Goal: Task Accomplishment & Management: Manage account settings

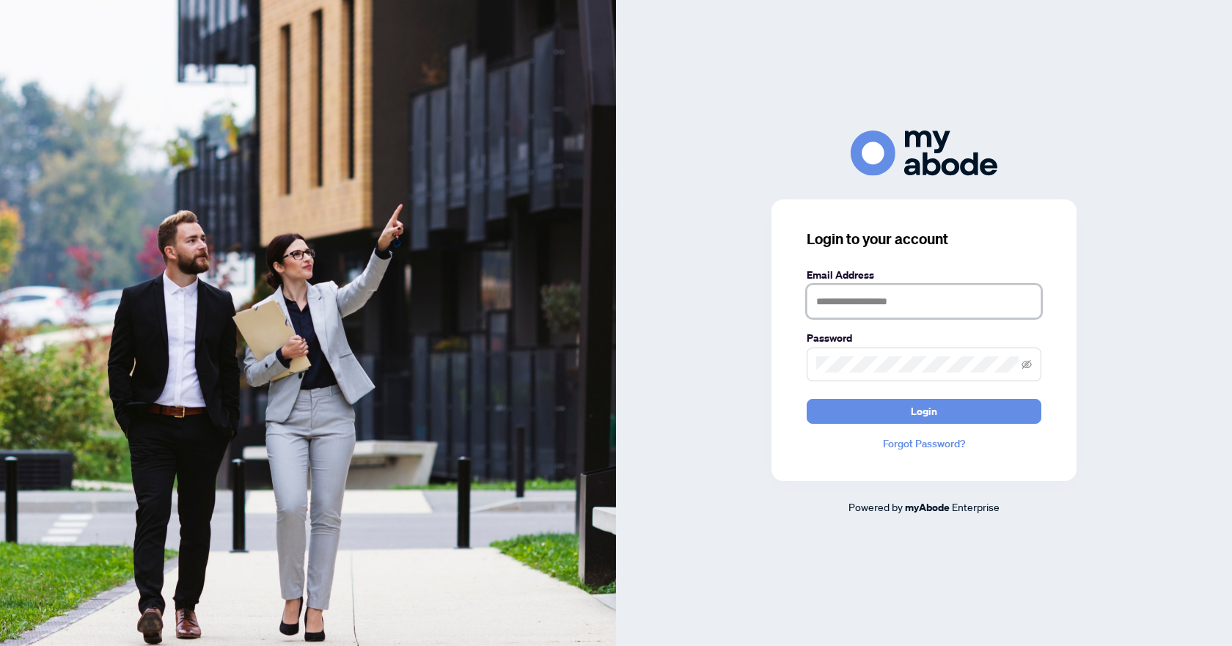
type input "**********"
click at [905, 405] on button "Login" at bounding box center [923, 411] width 235 height 25
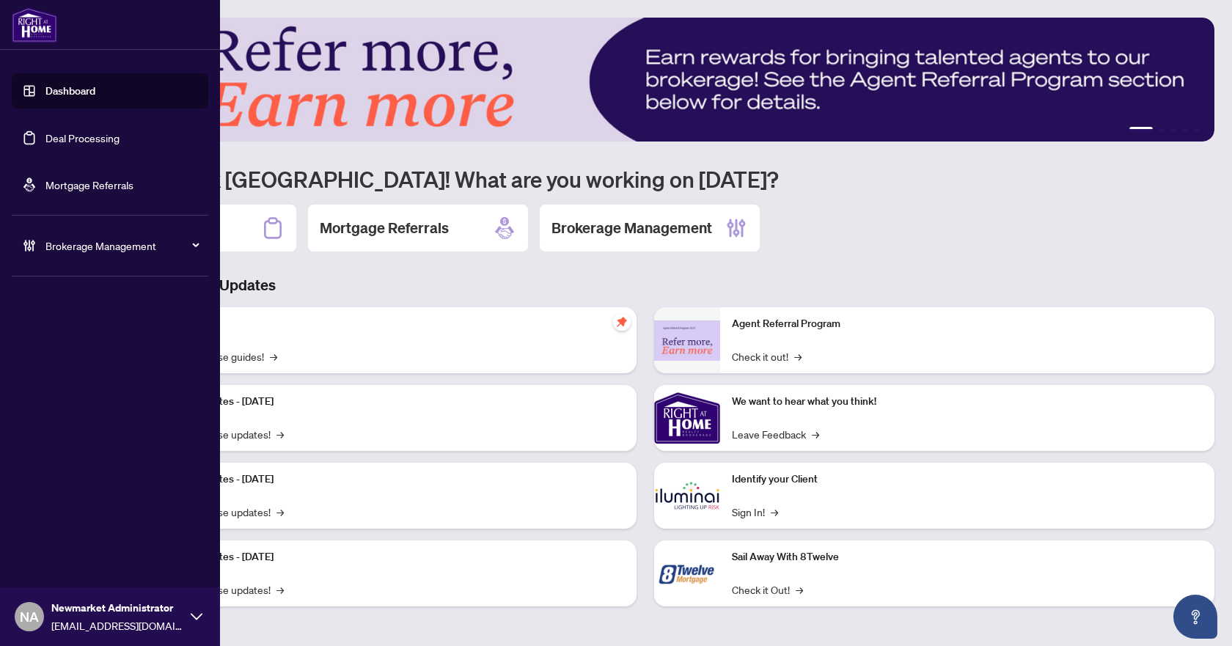
click at [67, 140] on link "Deal Processing" at bounding box center [82, 137] width 74 height 13
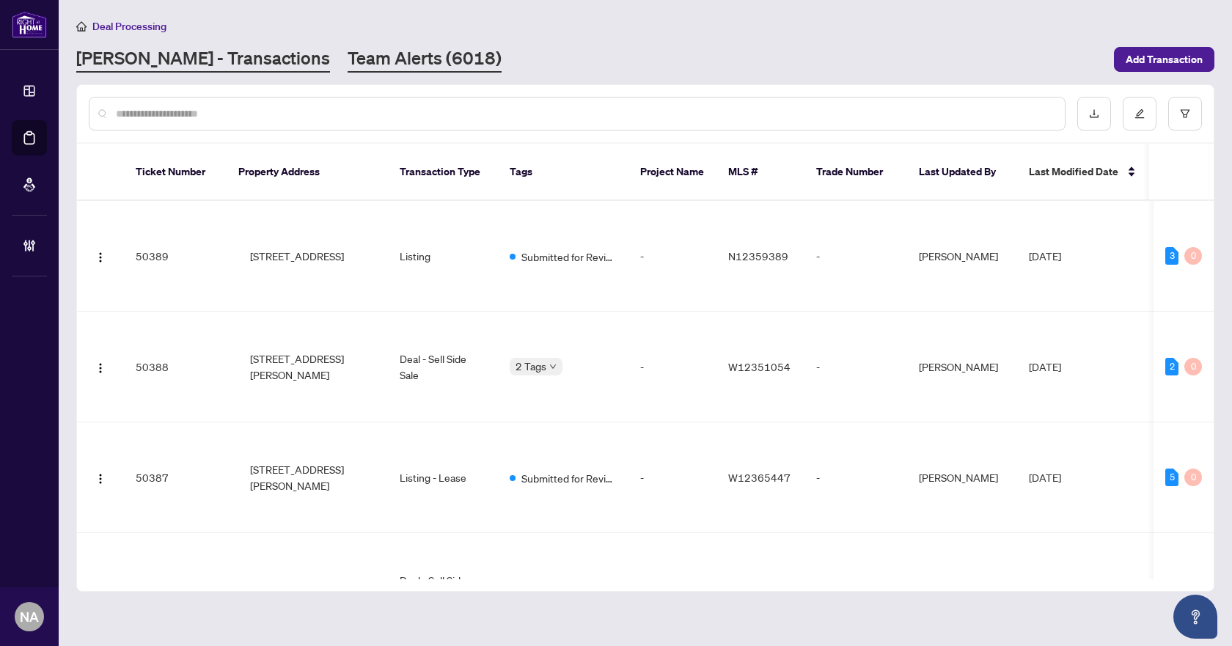
click at [347, 59] on link "Team Alerts (6018)" at bounding box center [424, 59] width 154 height 26
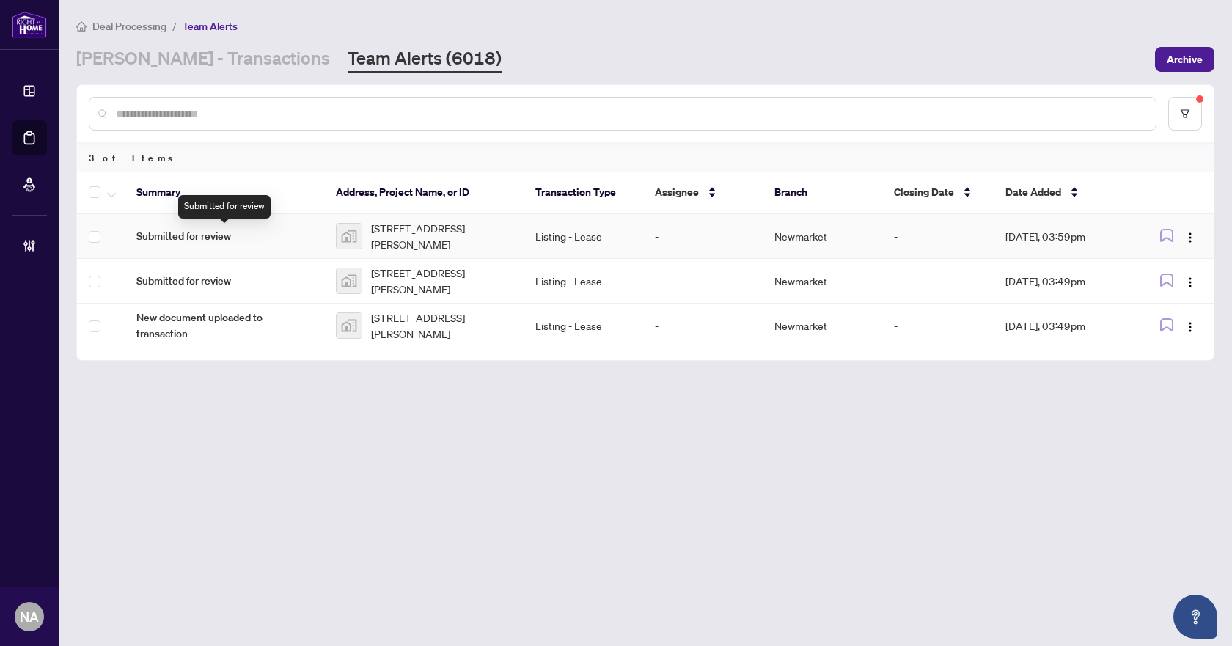
click at [188, 230] on span "Submitted for review" at bounding box center [224, 236] width 176 height 16
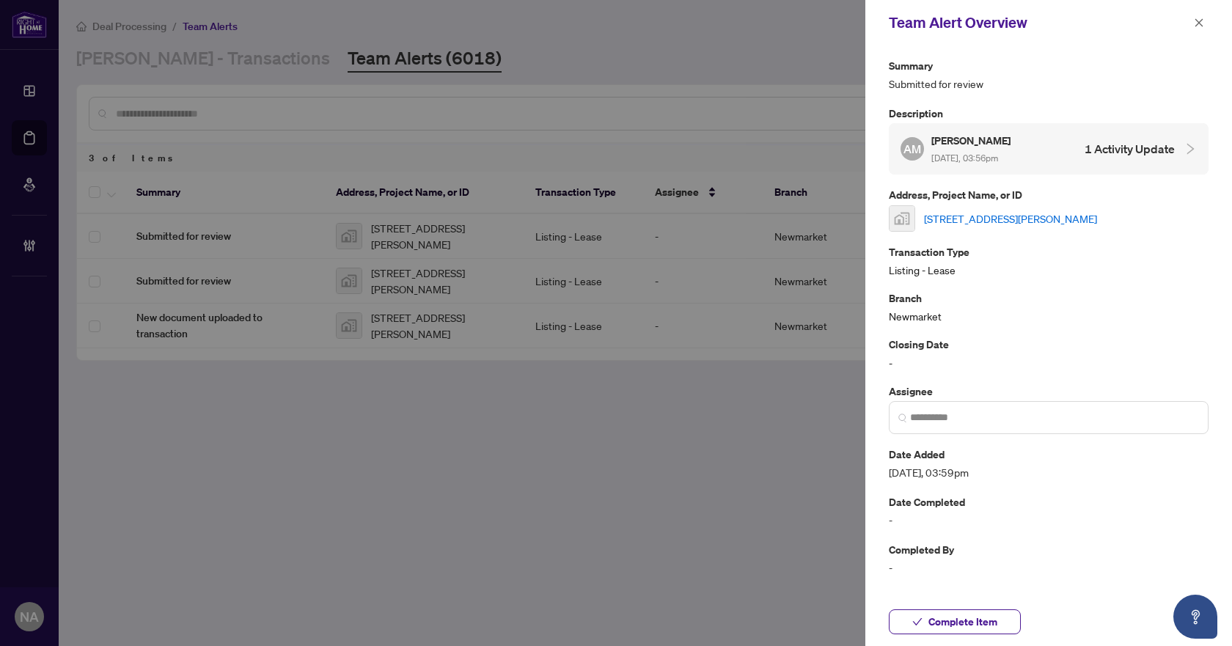
click at [970, 218] on link "[STREET_ADDRESS][PERSON_NAME]" at bounding box center [1010, 218] width 173 height 16
click at [1200, 19] on icon "close" at bounding box center [1198, 23] width 10 height 10
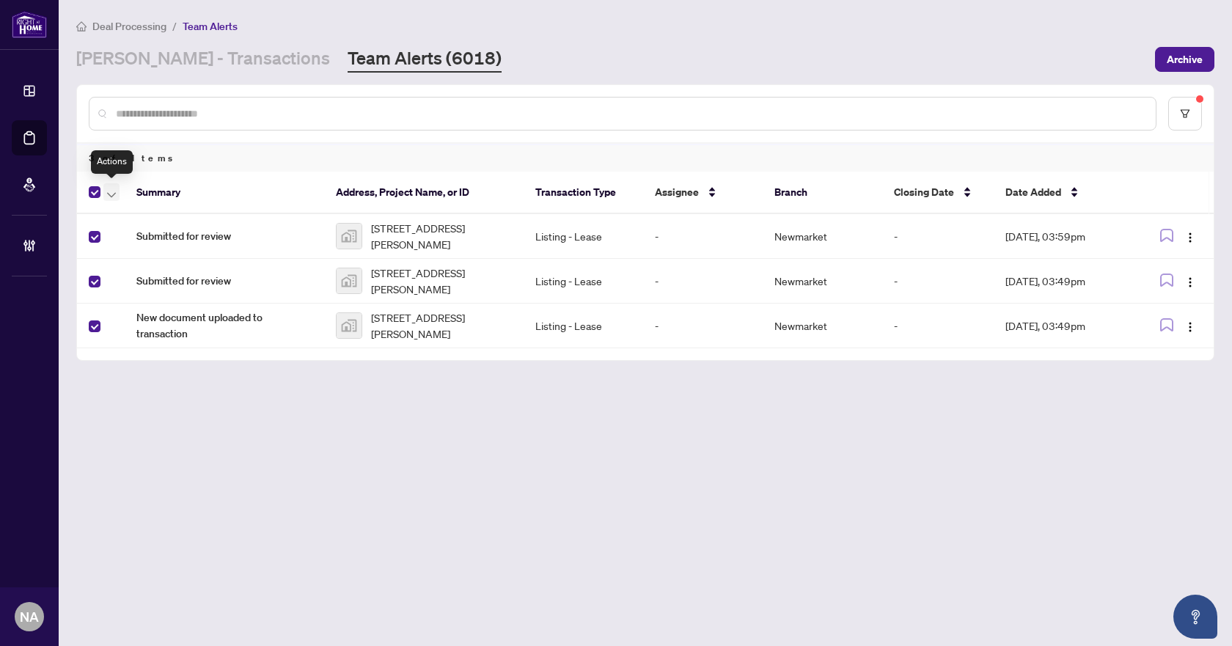
click at [111, 189] on span "button" at bounding box center [111, 192] width 9 height 16
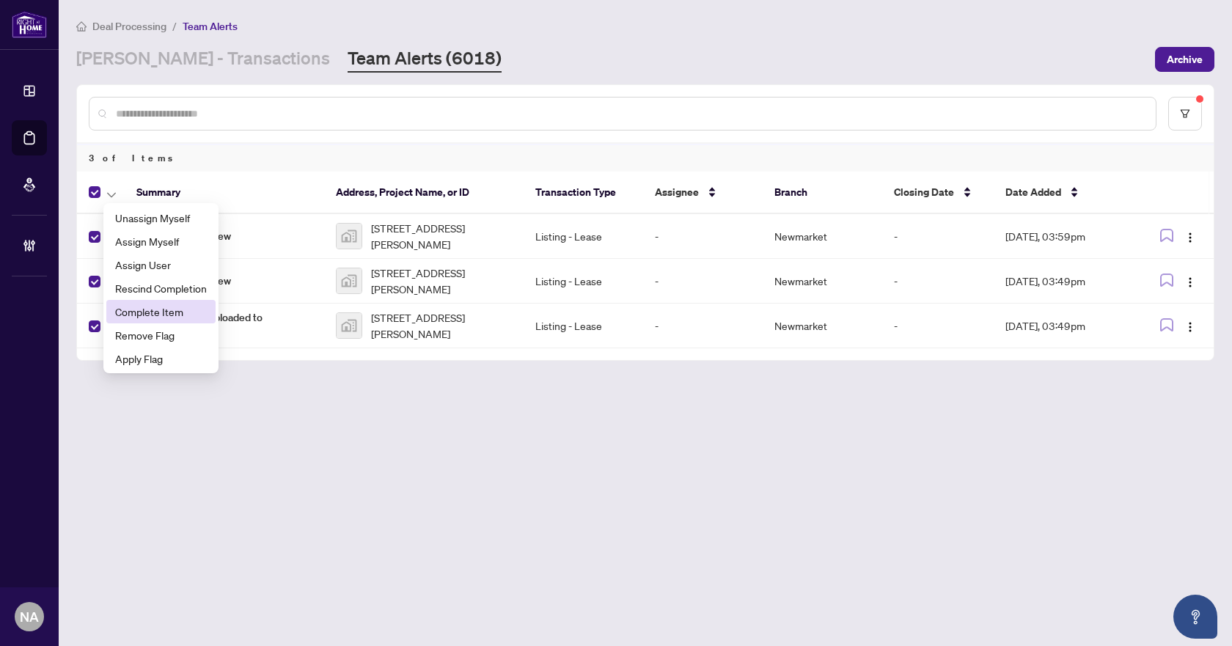
click at [169, 312] on span "Complete Item" at bounding box center [161, 312] width 92 height 16
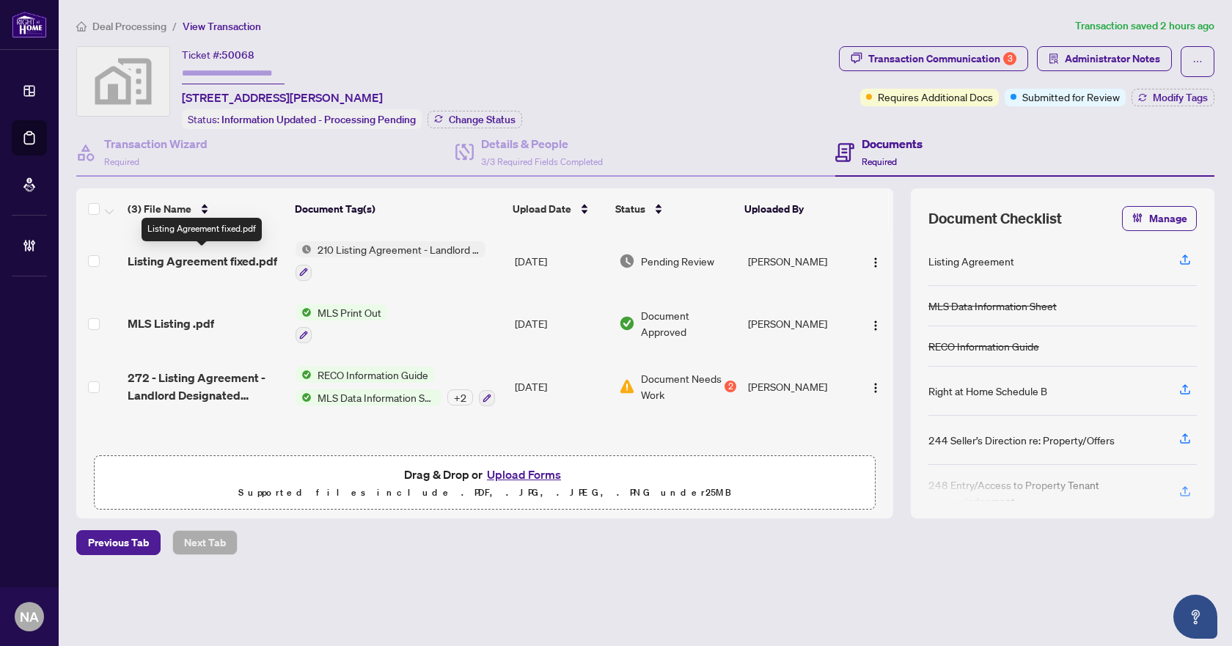
click at [208, 255] on span "Listing Agreement fixed.pdf" at bounding box center [203, 261] width 150 height 18
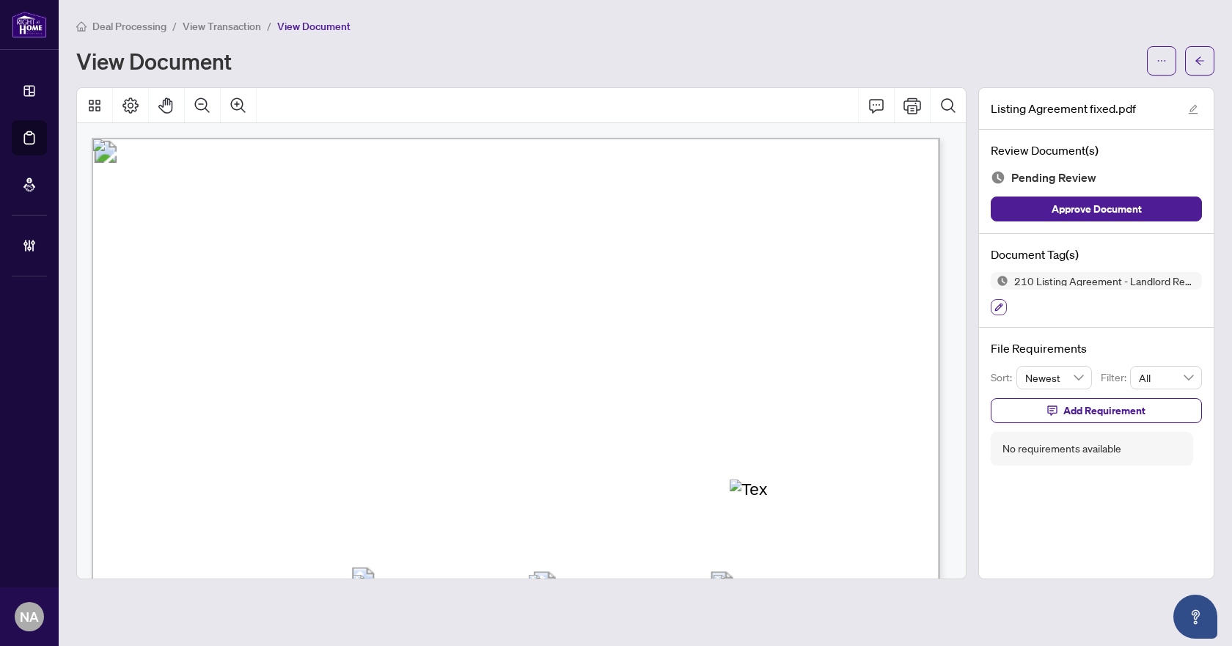
click at [1002, 306] on icon "button" at bounding box center [998, 307] width 9 height 9
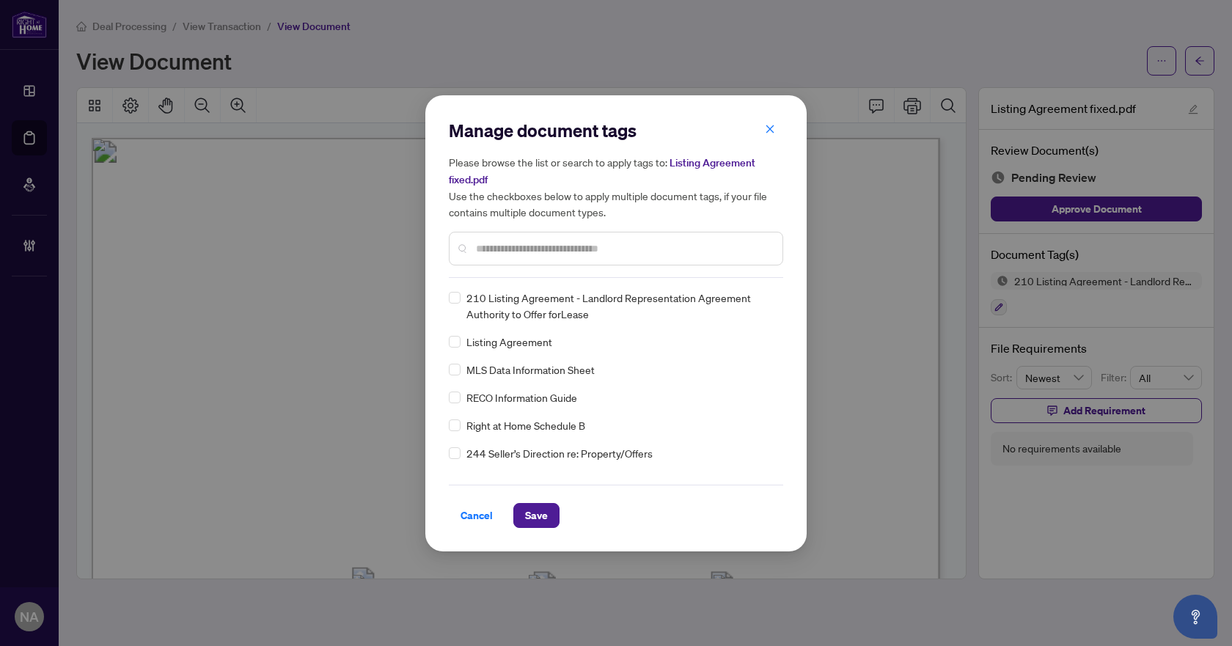
click at [535, 244] on input "text" at bounding box center [623, 248] width 295 height 16
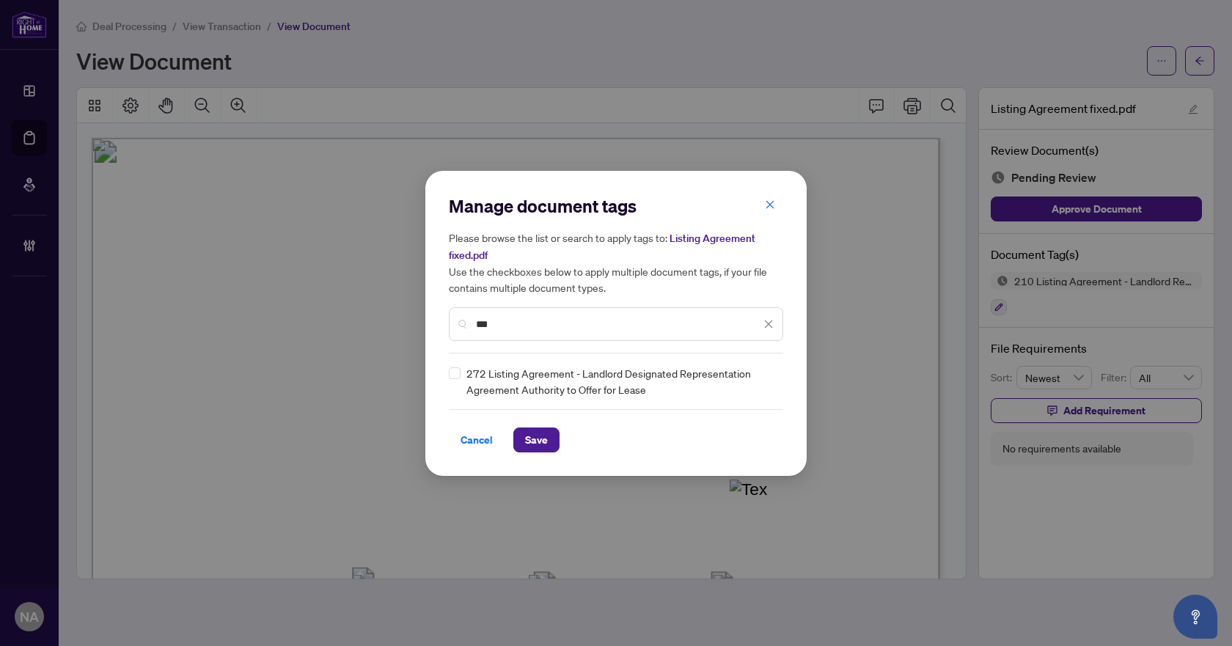
type input "***"
click at [766, 383] on icon at bounding box center [769, 381] width 9 height 6
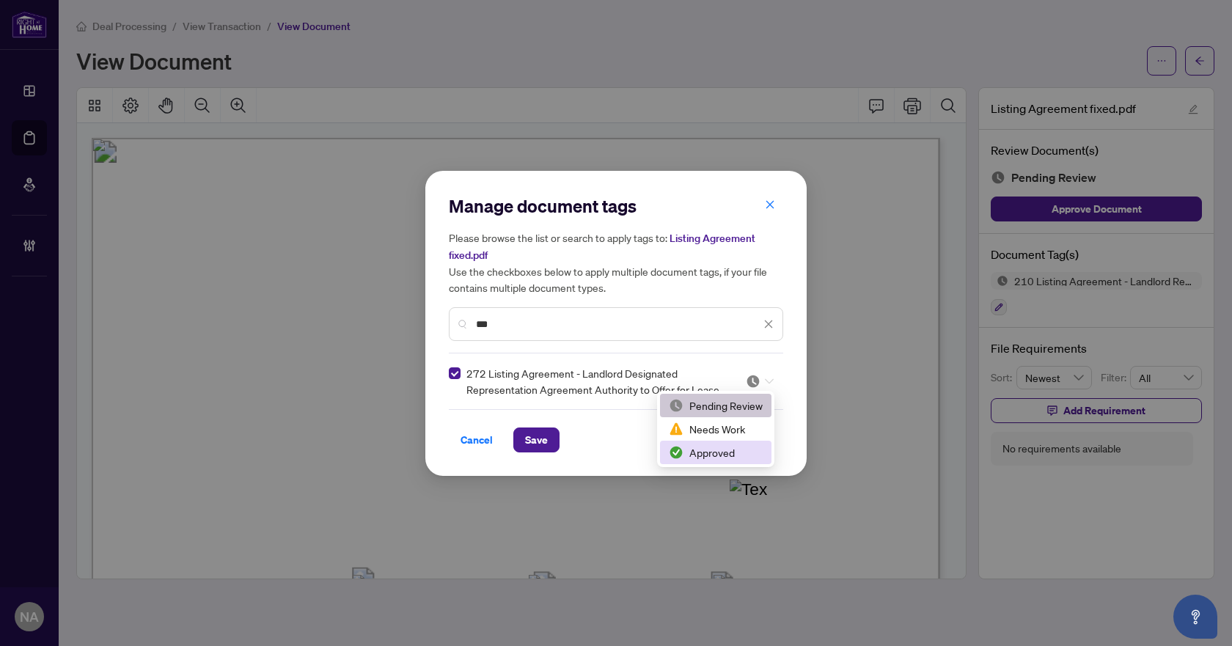
click at [711, 452] on div "Approved" at bounding box center [716, 452] width 94 height 16
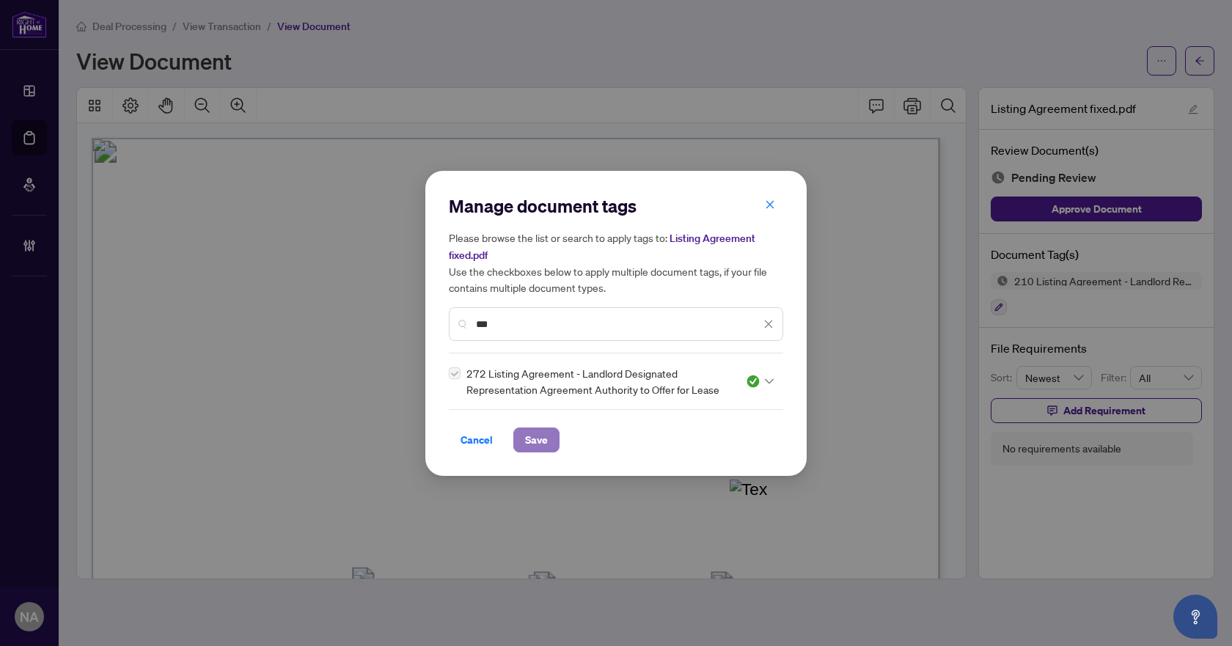
click at [533, 439] on span "Save" at bounding box center [536, 439] width 23 height 23
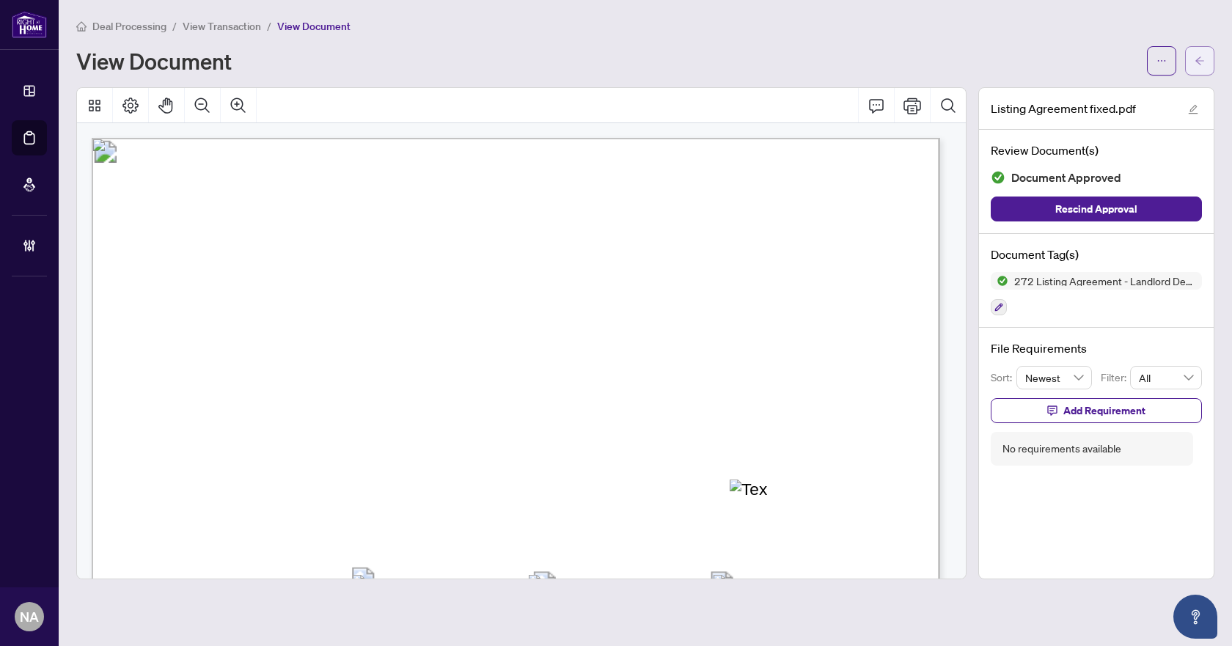
click at [1197, 56] on icon "arrow-left" at bounding box center [1199, 61] width 10 height 10
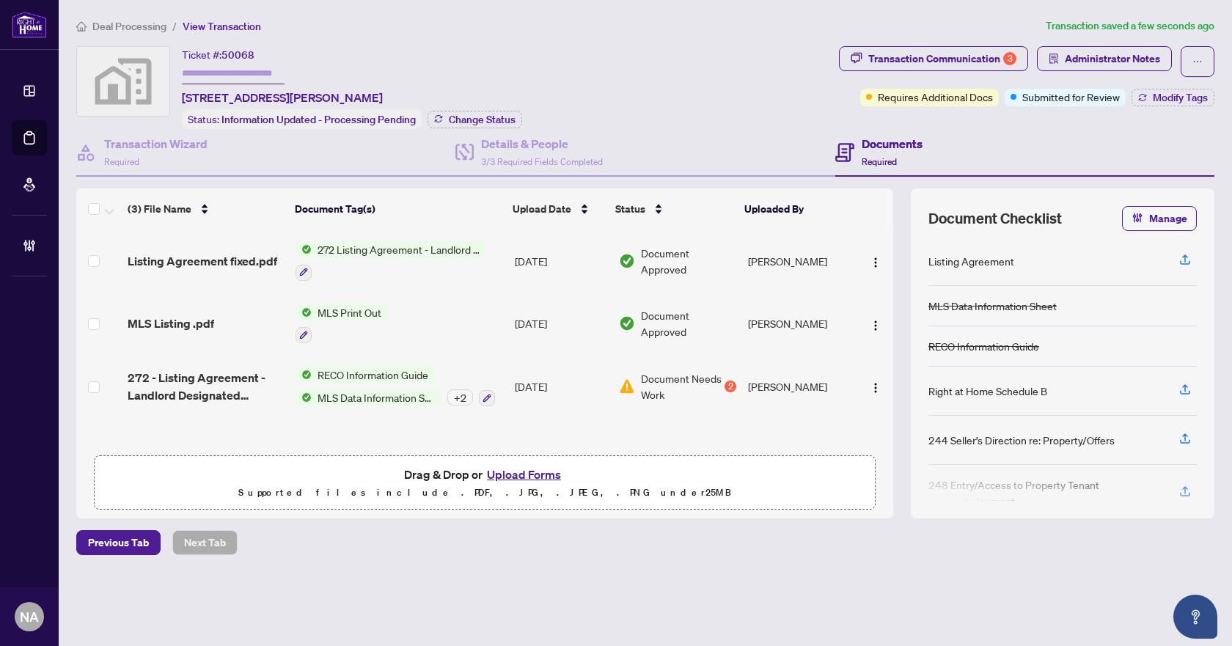
scroll to position [1, 0]
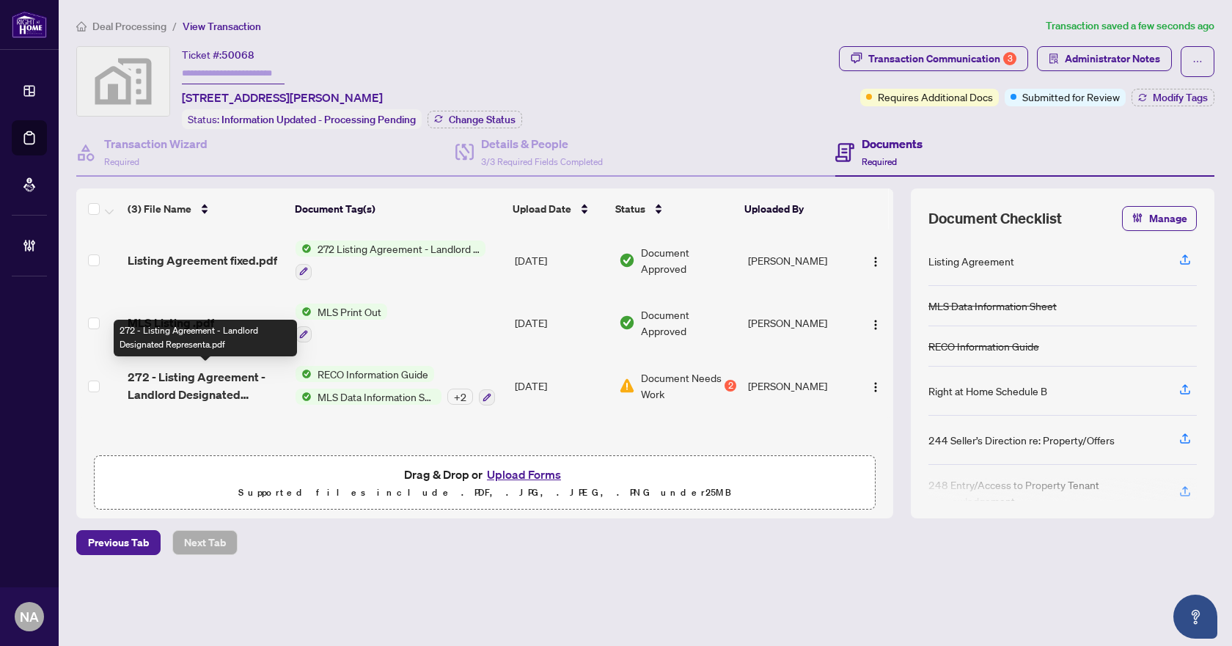
click at [194, 380] on span "272 - Listing Agreement - Landlord Designated Representa.pdf" at bounding box center [206, 385] width 156 height 35
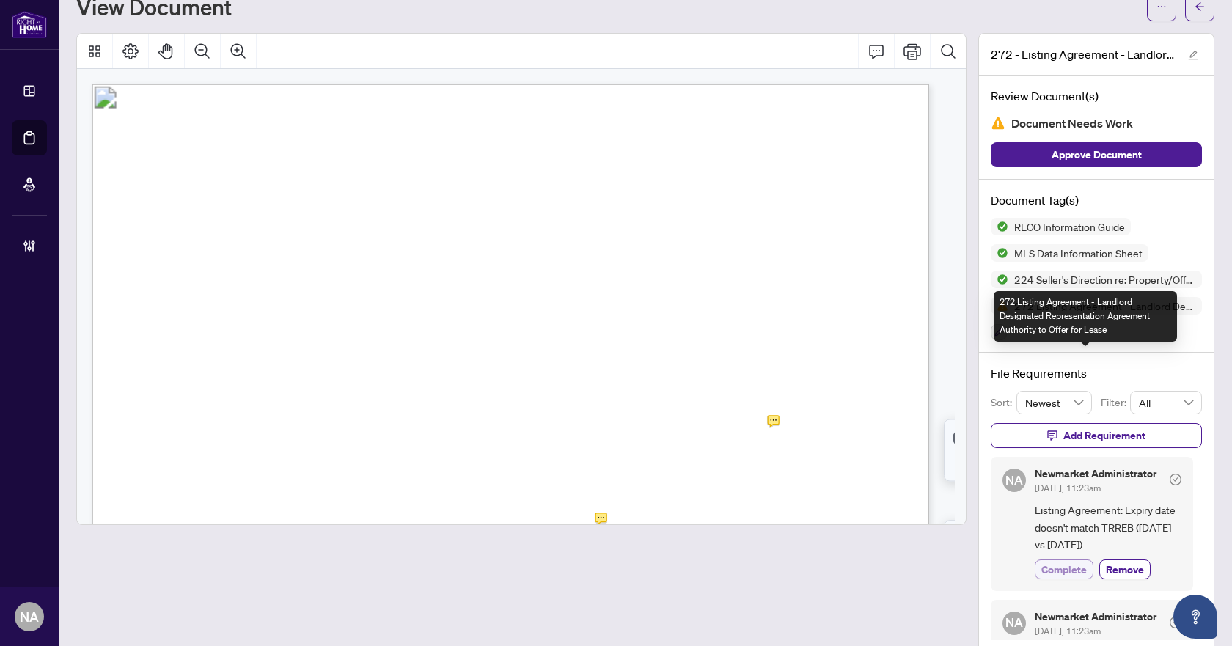
scroll to position [78, 0]
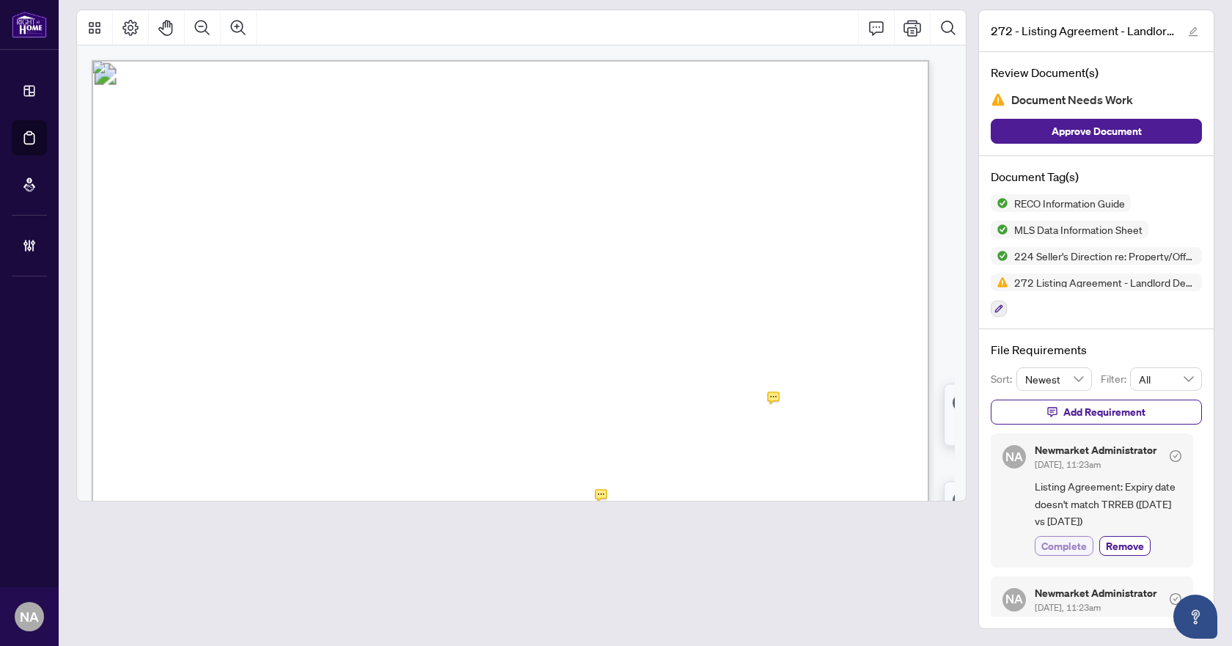
click at [1048, 544] on span "Complete" at bounding box center [1063, 545] width 45 height 15
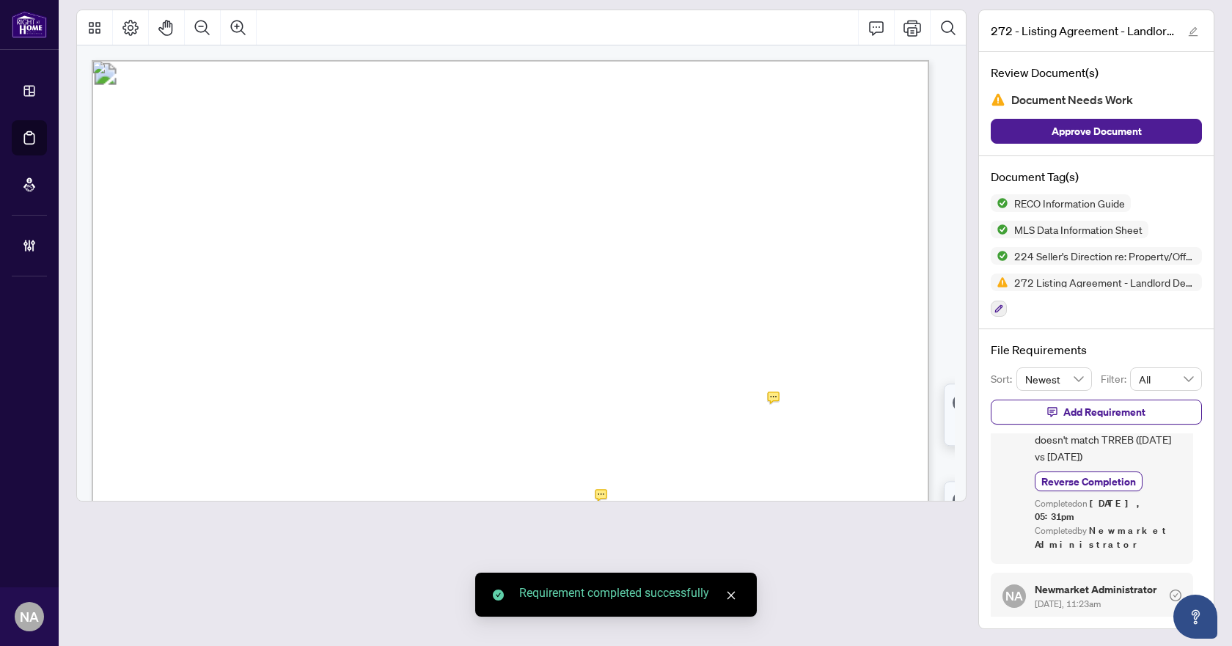
scroll to position [136, 0]
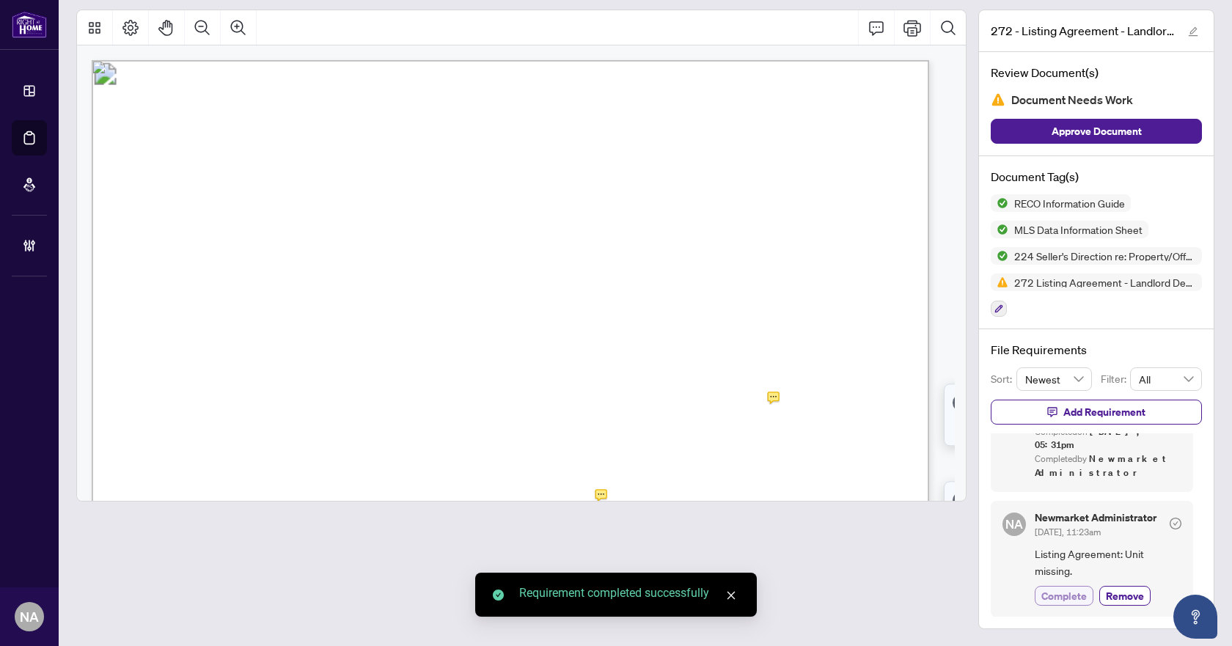
click at [1053, 596] on span "Complete" at bounding box center [1063, 595] width 45 height 15
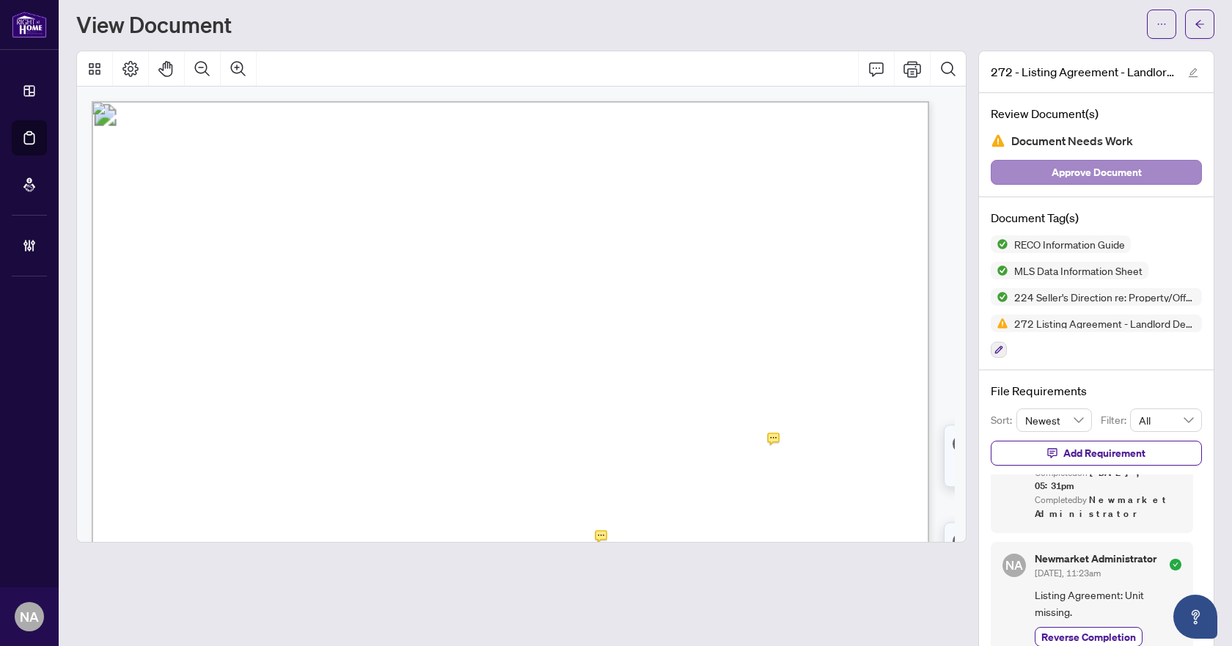
scroll to position [0, 0]
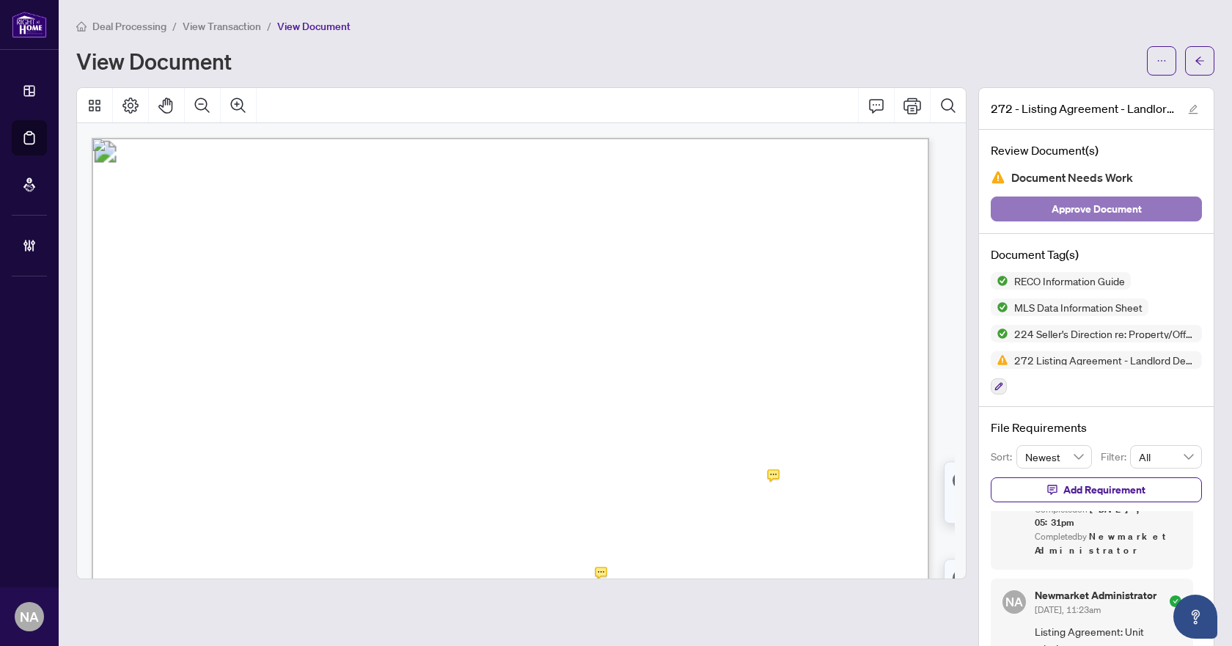
click at [1078, 211] on span "Approve Document" at bounding box center [1096, 208] width 90 height 23
click at [1194, 62] on icon "arrow-left" at bounding box center [1199, 61] width 10 height 10
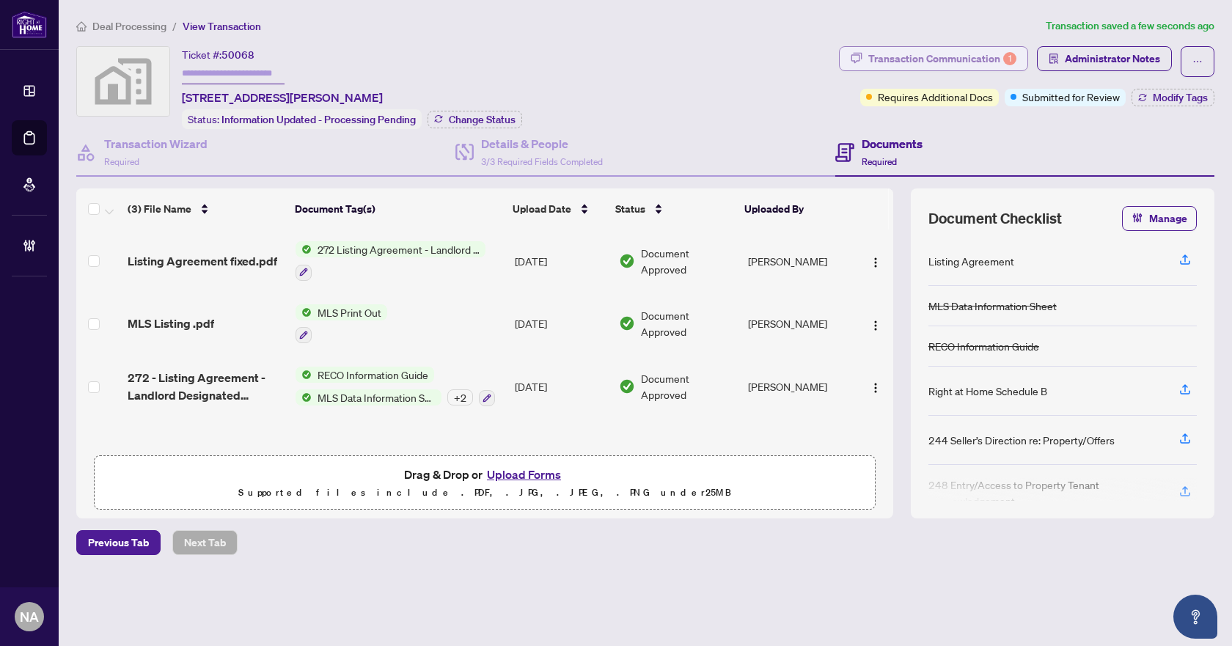
click at [951, 58] on div "Transaction Communication 1" at bounding box center [942, 58] width 148 height 23
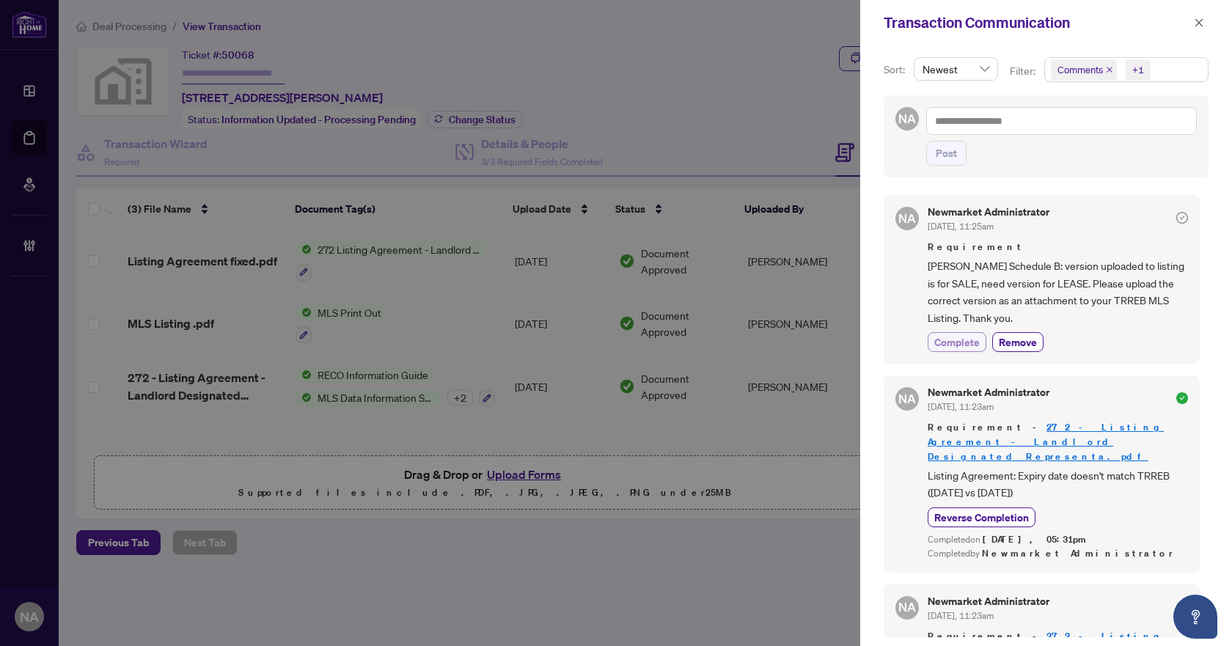
click at [954, 344] on span "Complete" at bounding box center [956, 341] width 45 height 15
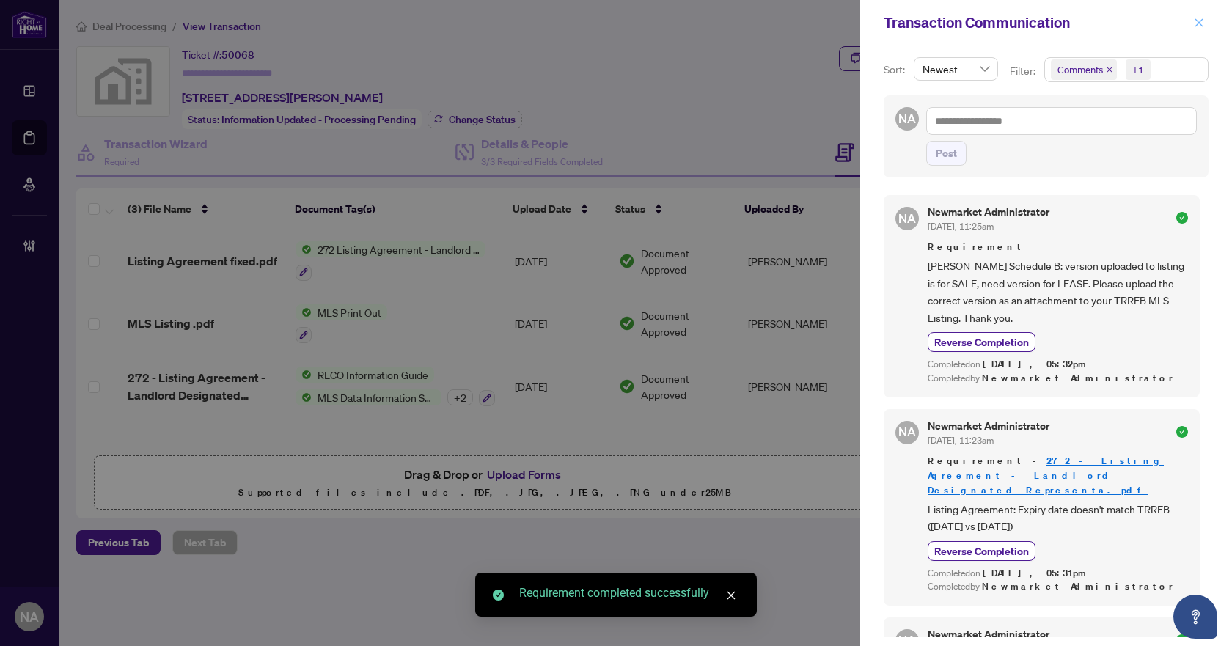
click at [1196, 25] on icon "close" at bounding box center [1198, 23] width 10 height 10
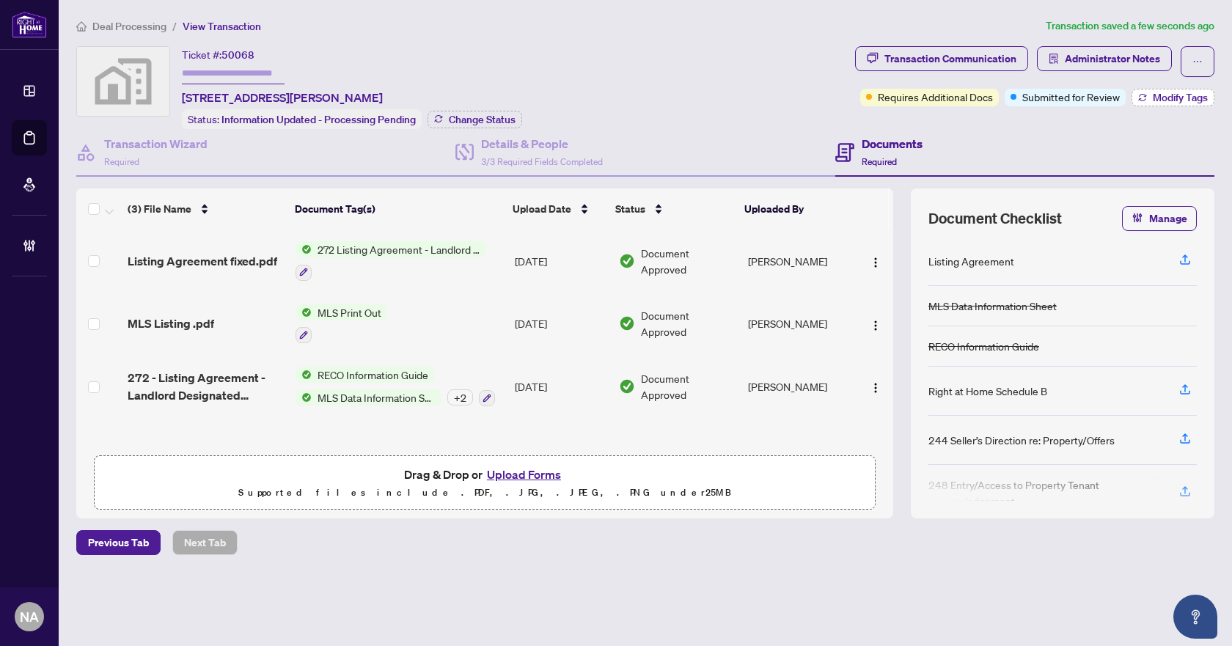
click at [1139, 96] on icon "button" at bounding box center [1142, 97] width 9 height 9
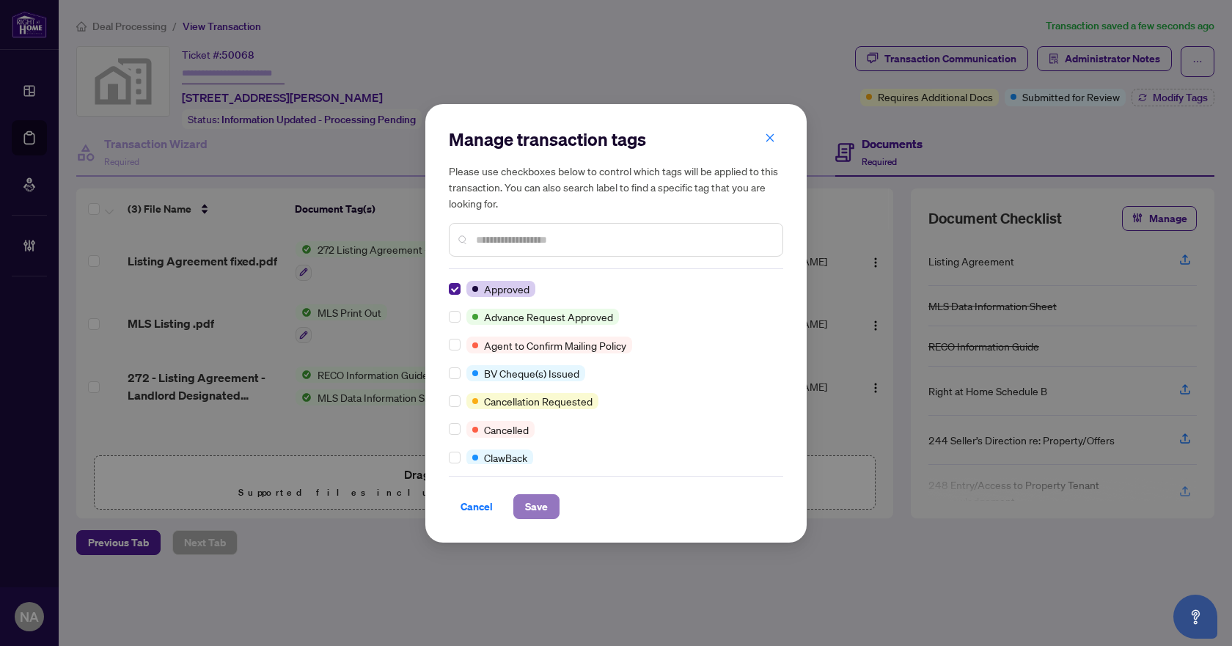
click at [529, 512] on span "Save" at bounding box center [536, 506] width 23 height 23
